Goal: Navigation & Orientation: Find specific page/section

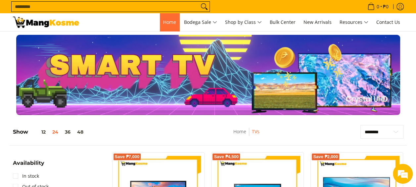
click at [172, 22] on span "Home" at bounding box center [169, 22] width 13 height 6
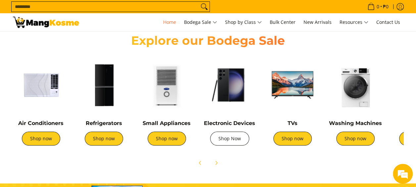
scroll to position [0, 263]
click at [219, 162] on span "Next" at bounding box center [216, 162] width 8 height 8
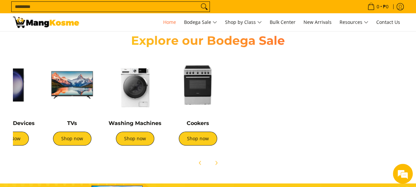
scroll to position [0, 526]
click at [214, 161] on icon "Next" at bounding box center [215, 162] width 5 height 5
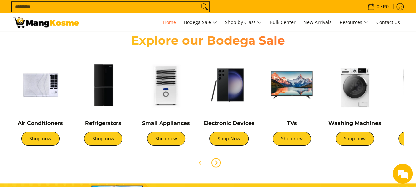
scroll to position [0, 0]
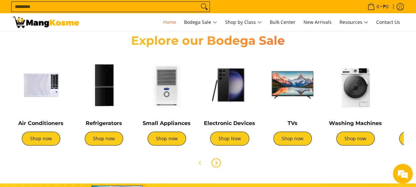
click at [212, 161] on span "Next" at bounding box center [216, 162] width 8 height 8
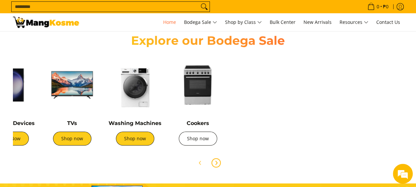
scroll to position [0, 789]
click at [193, 138] on link "Shop now" at bounding box center [198, 138] width 38 height 14
